Goal: Task Accomplishment & Management: Manage account settings

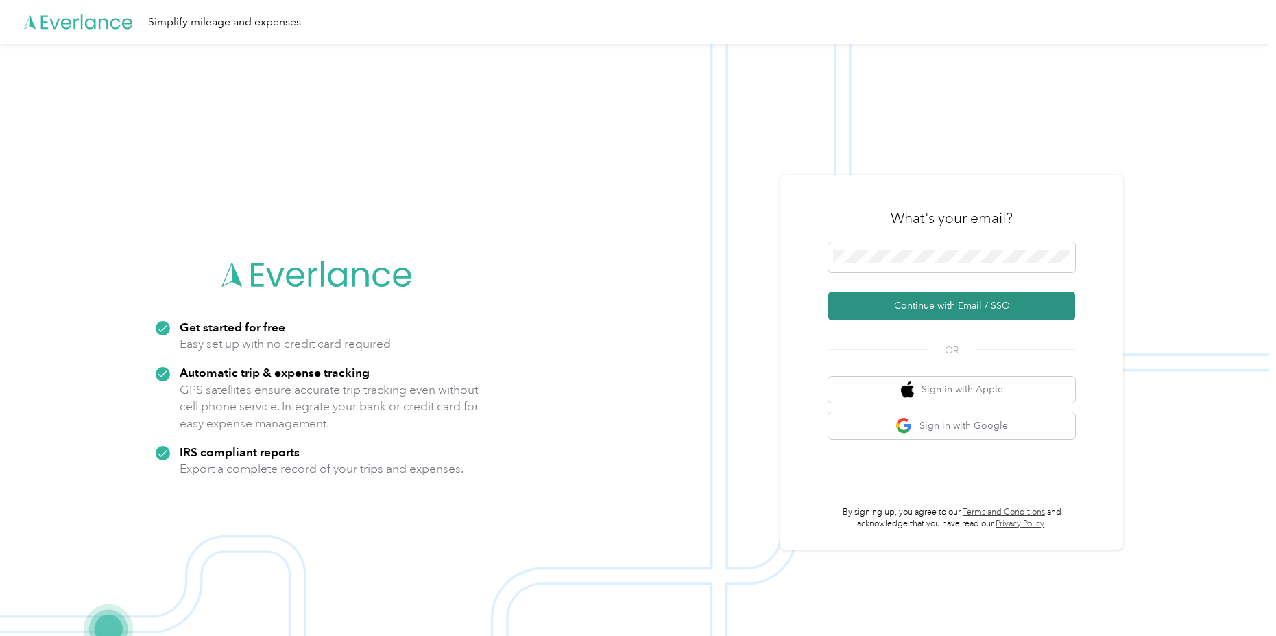
click at [978, 309] on button "Continue with Email / SSO" at bounding box center [952, 306] width 247 height 29
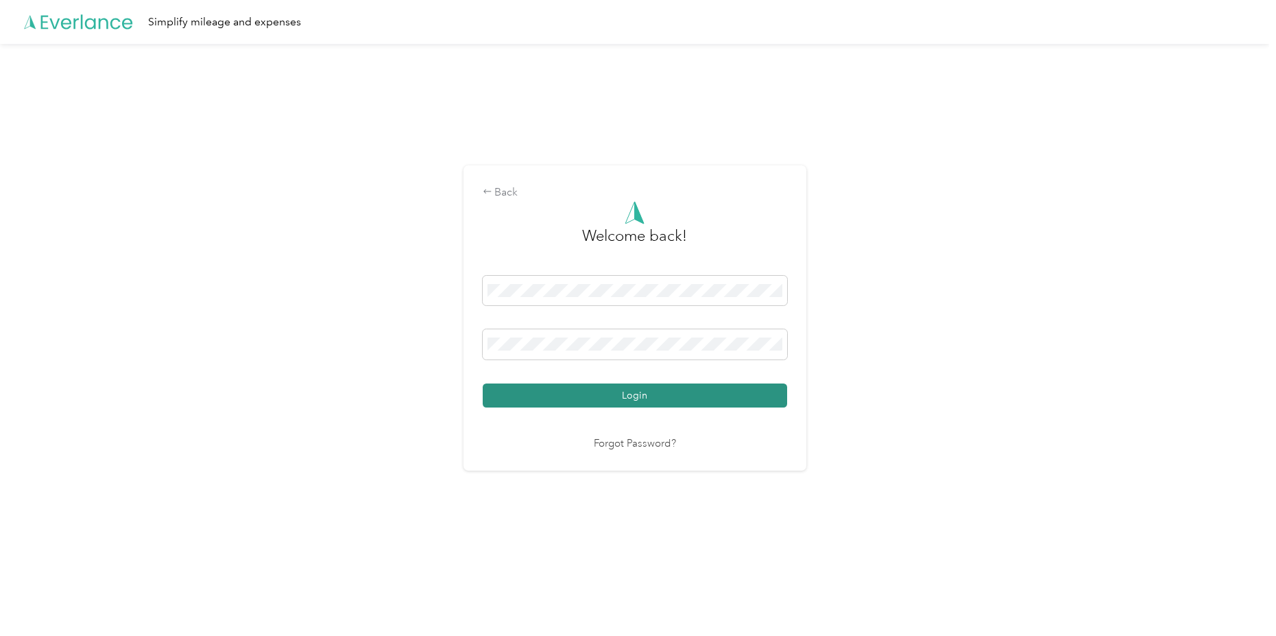
click at [640, 399] on button "Login" at bounding box center [635, 395] width 305 height 24
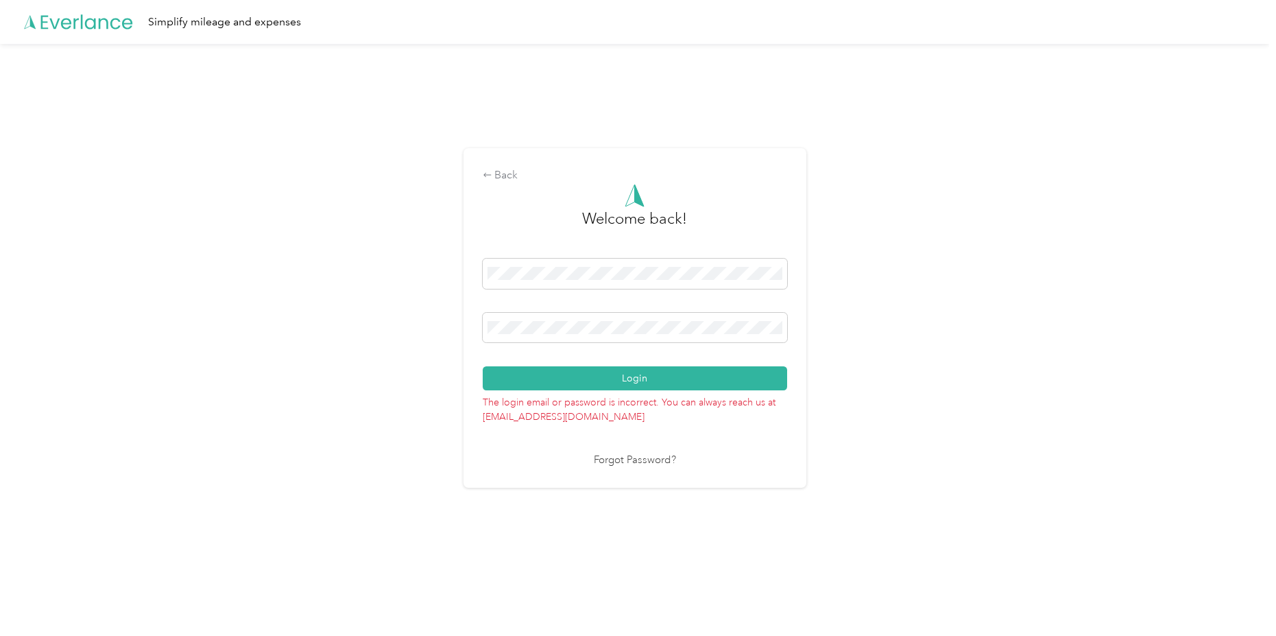
click at [580, 379] on button "Login" at bounding box center [635, 378] width 305 height 24
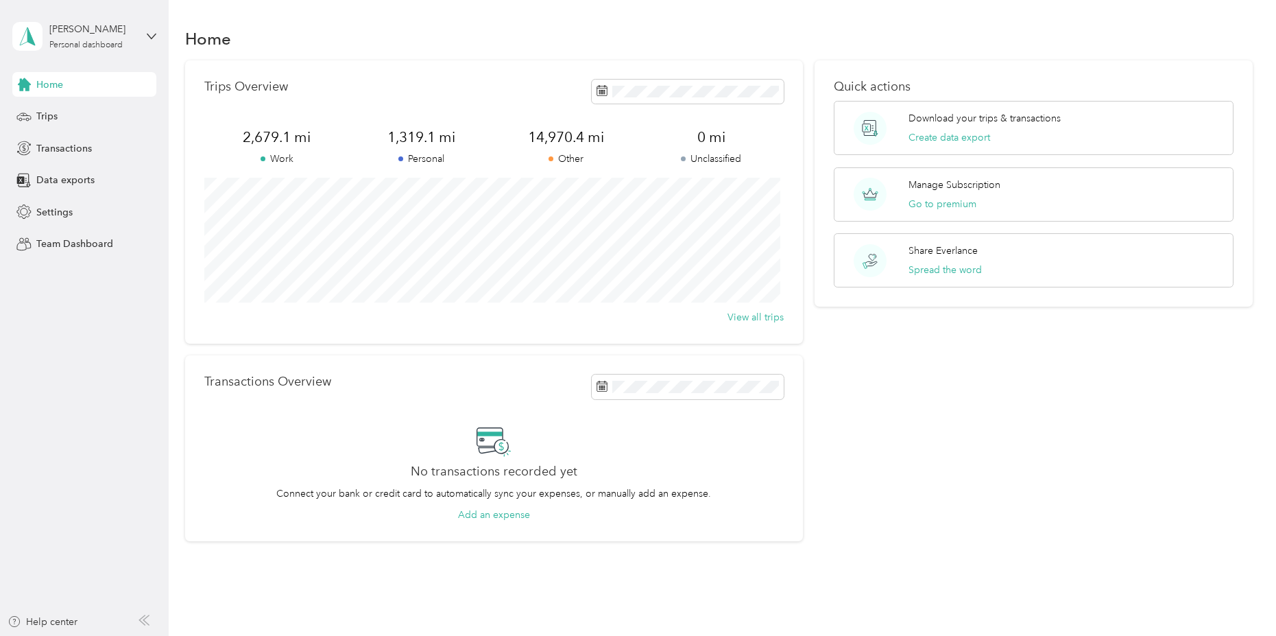
click at [154, 42] on div "[PERSON_NAME] Personal dashboard" at bounding box center [84, 36] width 144 height 48
click at [121, 112] on div "Log out" at bounding box center [234, 113] width 425 height 24
